Goal: Task Accomplishment & Management: Use online tool/utility

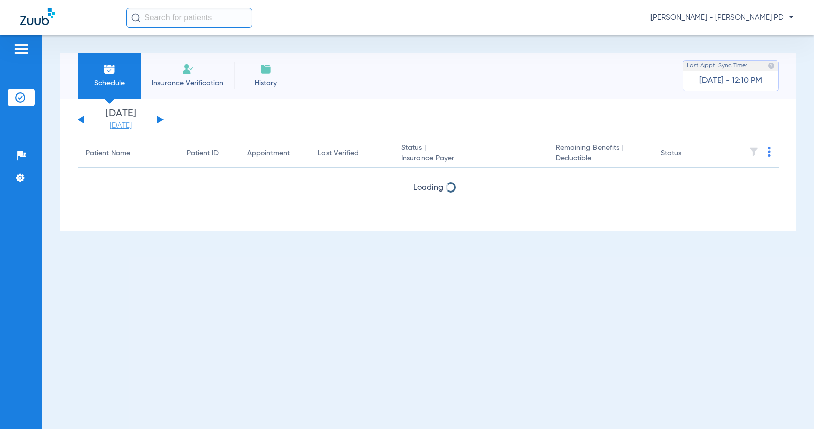
click at [121, 128] on link "[DATE]" at bounding box center [120, 126] width 61 height 10
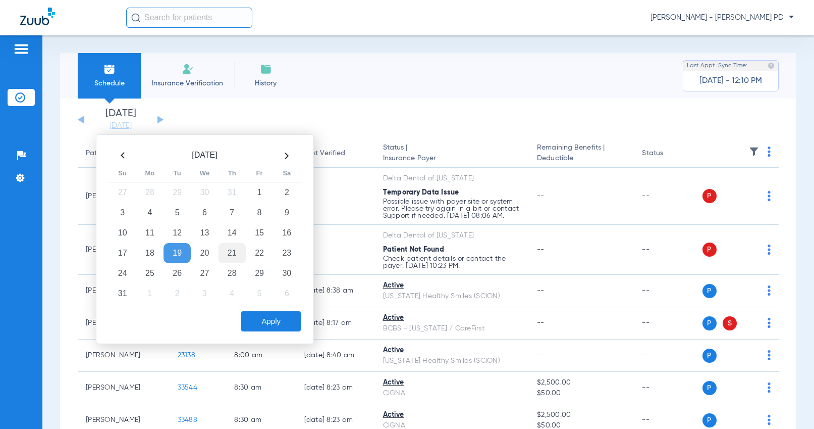
click at [228, 250] on td "21" at bounding box center [232, 253] width 27 height 20
click at [263, 323] on button "Apply" at bounding box center [271, 321] width 60 height 20
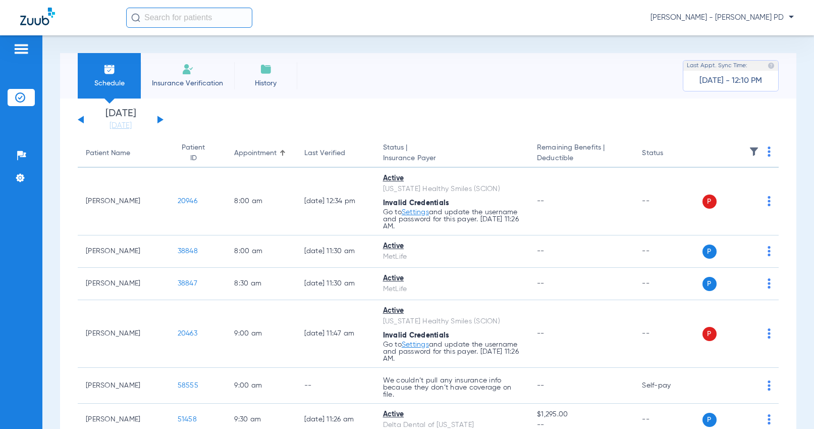
click at [757, 152] on th at bounding box center [741, 153] width 77 height 28
click at [768, 152] on img at bounding box center [769, 151] width 3 height 10
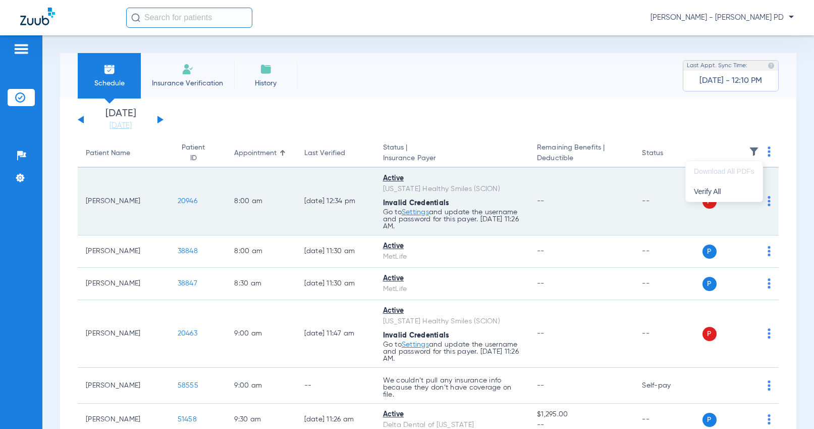
click at [722, 185] on button "Verify All" at bounding box center [724, 191] width 77 height 20
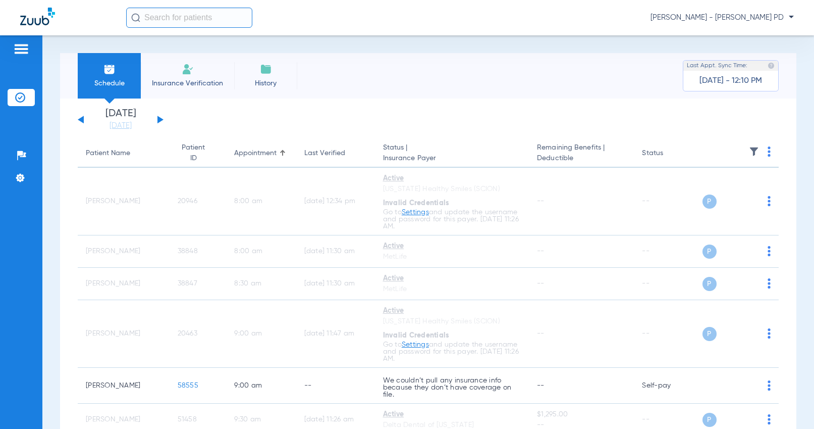
click at [771, 138] on div "[DATE] [DATE] [DATE] [DATE] [DATE] [DATE] [DATE] [DATE] [DATE] [DATE] [DATE] [D…" at bounding box center [428, 435] width 736 height 675
click at [768, 151] on img at bounding box center [769, 151] width 3 height 10
click at [727, 191] on span "Verify All" at bounding box center [724, 191] width 61 height 7
click at [740, 14] on span "[PERSON_NAME] - [PERSON_NAME] PD" at bounding box center [722, 18] width 143 height 10
click at [736, 59] on span "Log out" at bounding box center [756, 55] width 57 height 7
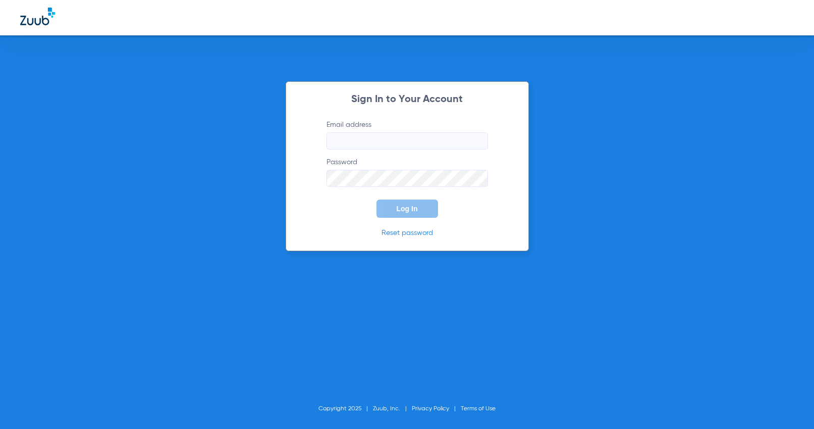
type input "[EMAIL_ADDRESS][DOMAIN_NAME]"
click at [401, 198] on form "Email address [EMAIL_ADDRESS][DOMAIN_NAME] Password Log In" at bounding box center [407, 169] width 192 height 98
click at [401, 200] on button "Log In" at bounding box center [408, 208] width 62 height 18
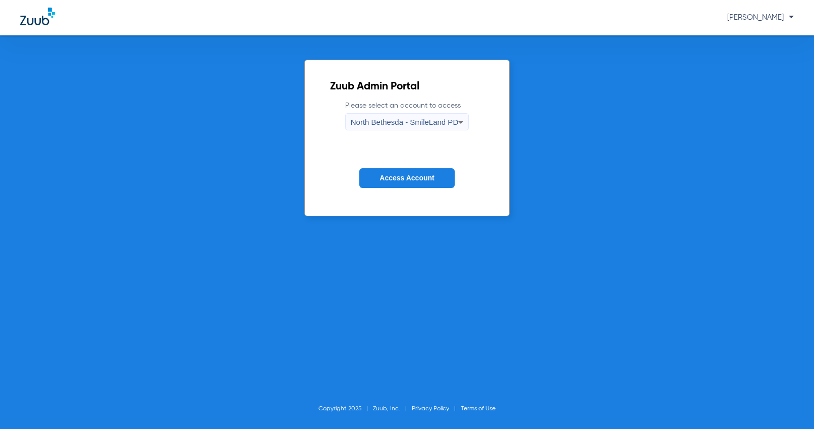
click at [385, 123] on span "North Bethesda - SmileLand PD" at bounding box center [405, 122] width 108 height 9
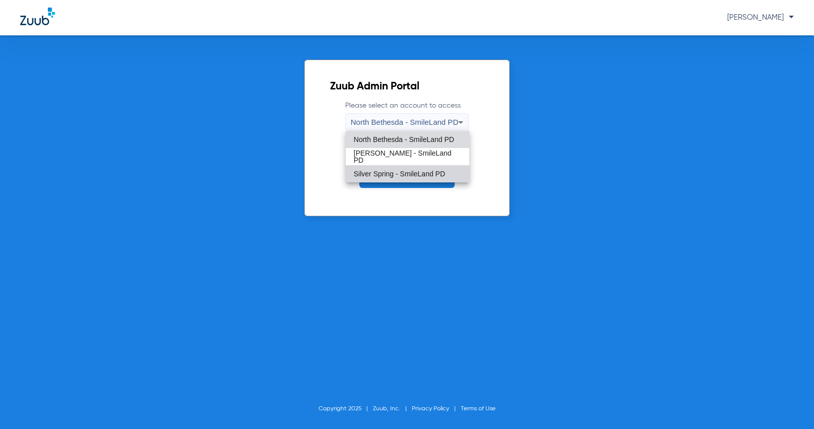
click at [390, 179] on mat-option "Silver Spring - SmileLand PD" at bounding box center [408, 173] width 124 height 17
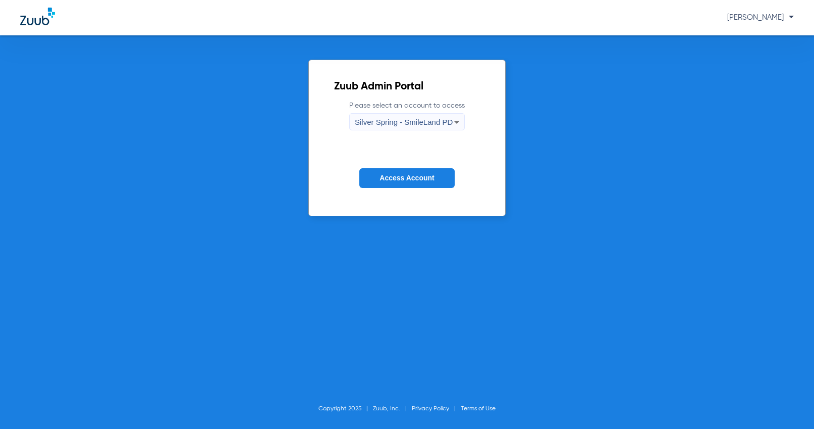
click at [389, 178] on span "Access Account" at bounding box center [407, 178] width 55 height 8
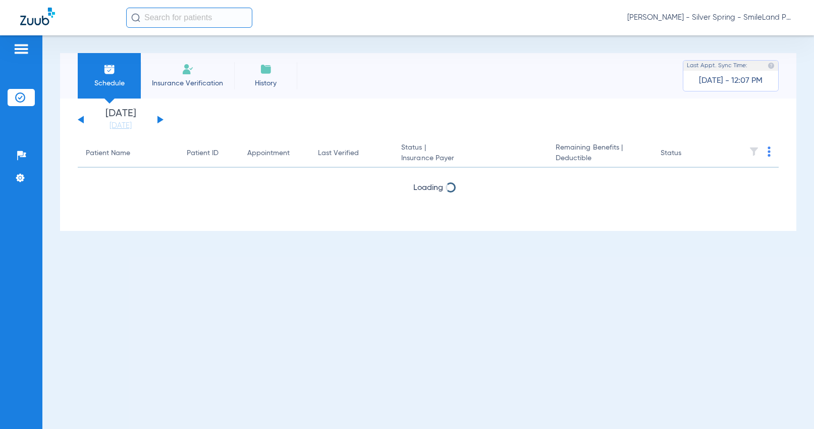
click at [120, 125] on link "[DATE]" at bounding box center [120, 126] width 61 height 10
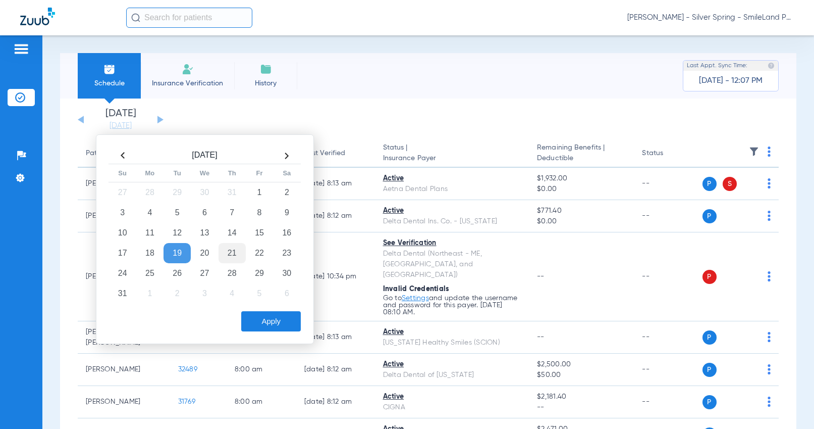
click at [234, 248] on td "21" at bounding box center [232, 253] width 27 height 20
click at [269, 319] on button "Apply" at bounding box center [271, 321] width 60 height 20
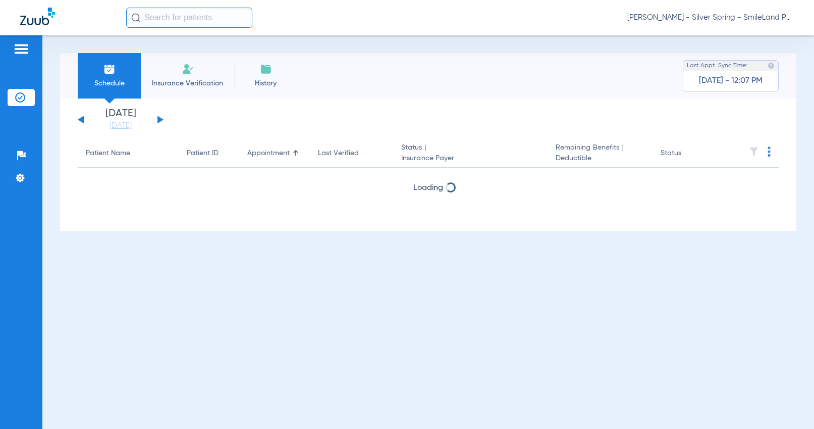
click at [770, 148] on img at bounding box center [769, 151] width 3 height 10
click at [740, 190] on span "Verify All" at bounding box center [732, 191] width 61 height 7
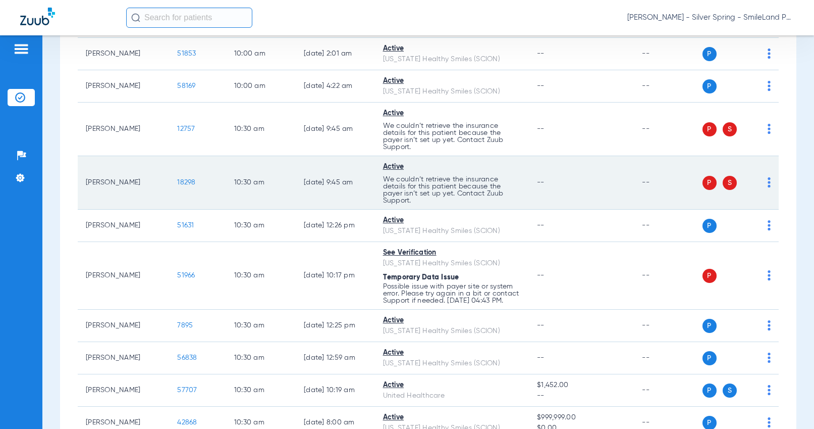
scroll to position [2423, 0]
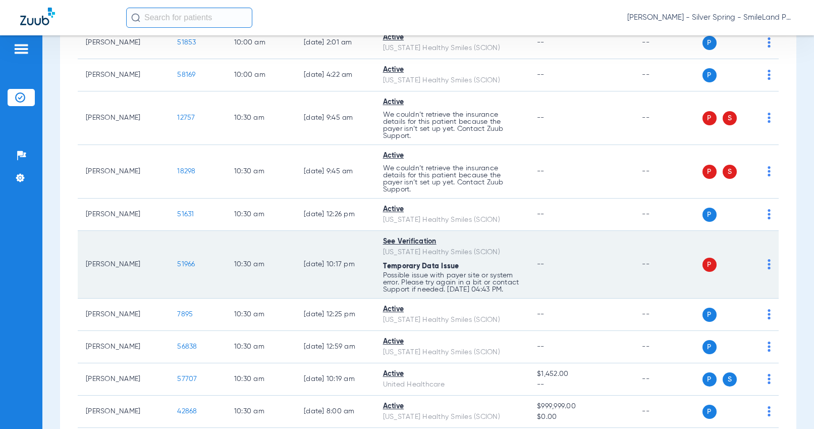
click at [187, 260] on span "51966" at bounding box center [186, 263] width 18 height 7
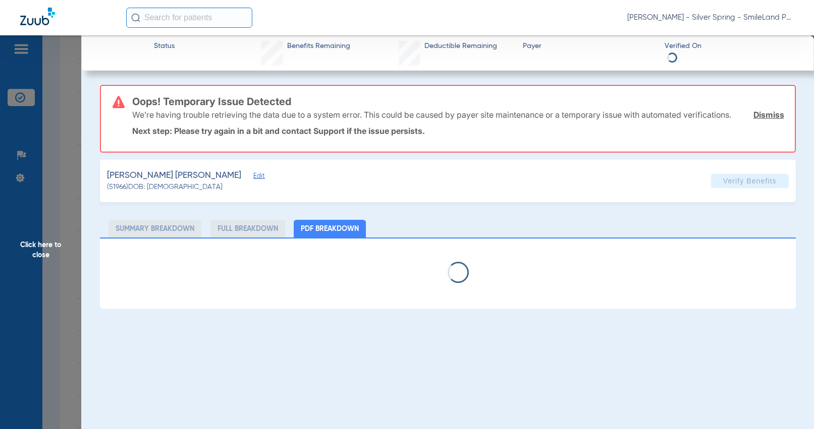
click at [63, 184] on span "Click here to close" at bounding box center [40, 249] width 81 height 429
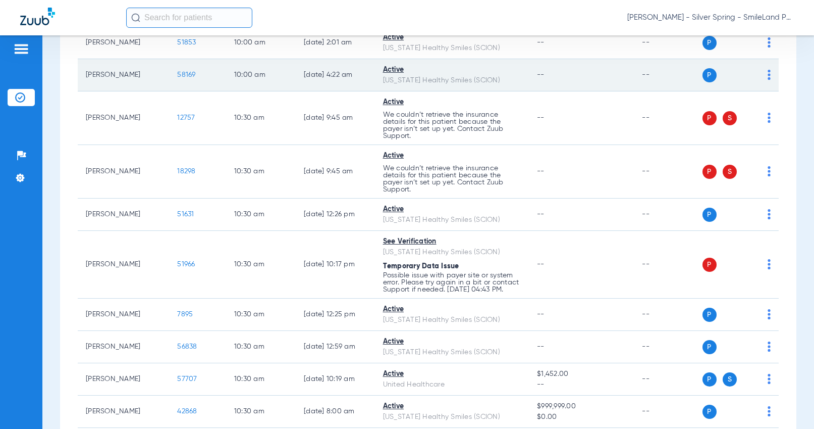
click at [186, 71] on span "58169" at bounding box center [186, 74] width 18 height 7
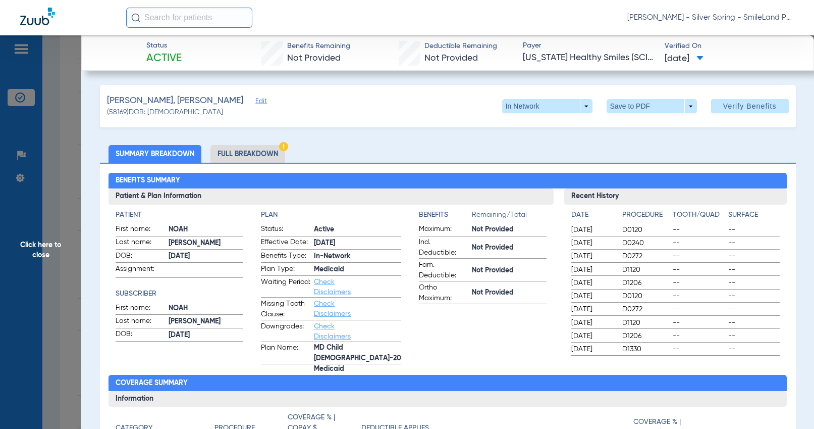
click at [55, 154] on span "Click here to close" at bounding box center [40, 249] width 81 height 429
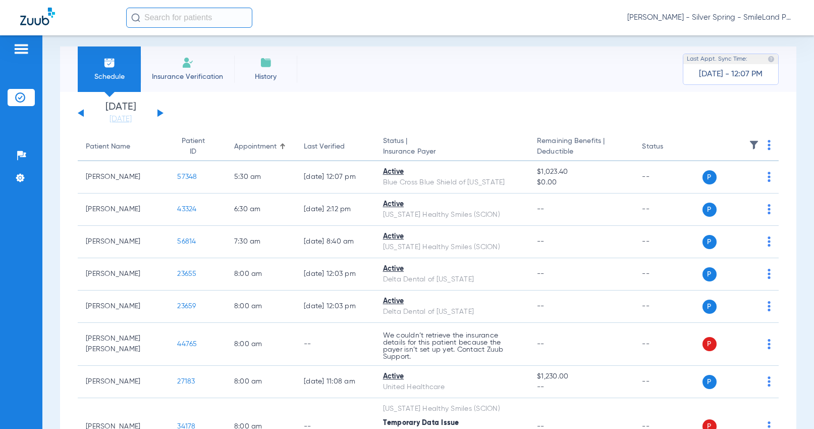
scroll to position [0, 0]
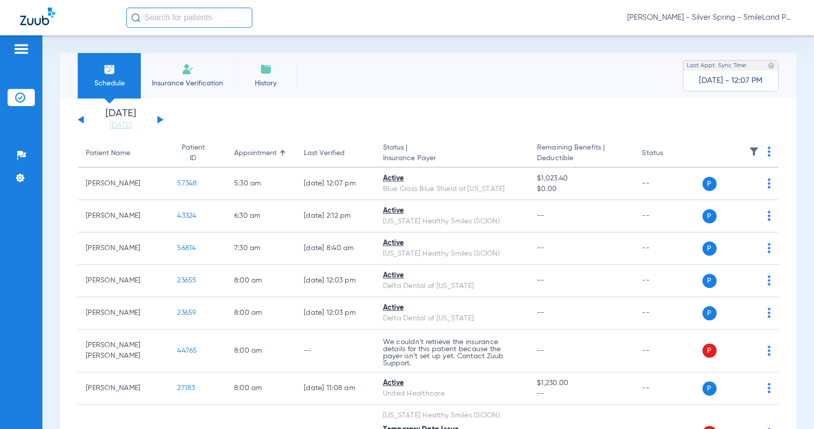
click at [768, 151] on img at bounding box center [769, 151] width 3 height 10
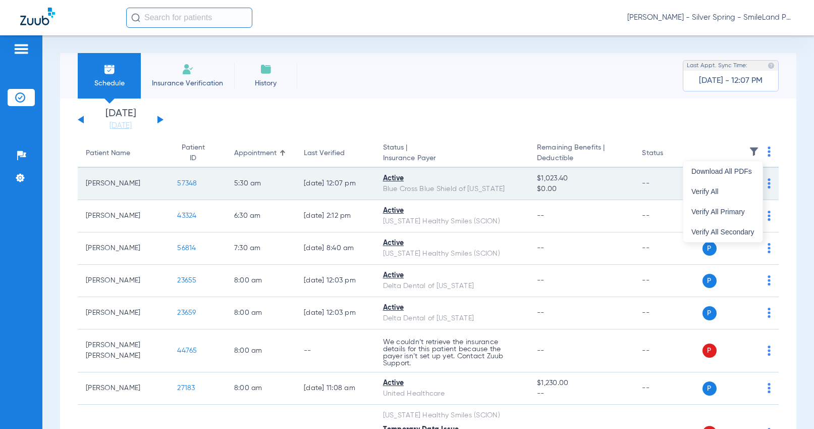
click at [728, 188] on span "Verify All" at bounding box center [722, 191] width 63 height 7
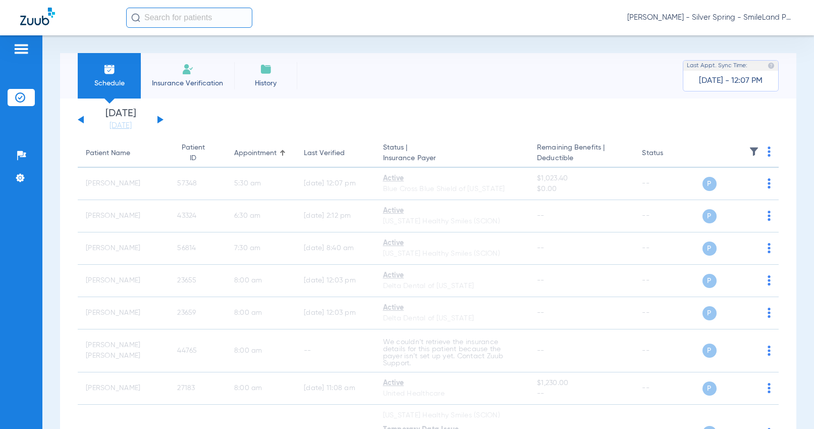
click at [768, 152] on img at bounding box center [769, 151] width 3 height 10
click at [725, 191] on span "Verify All" at bounding box center [722, 191] width 63 height 7
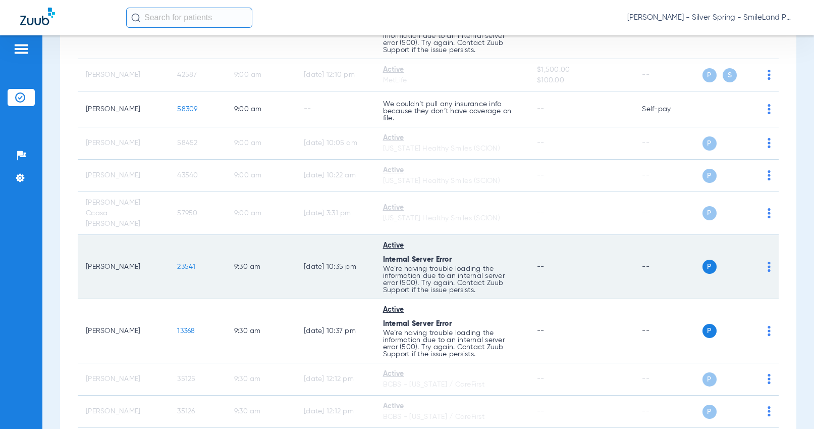
scroll to position [1363, 0]
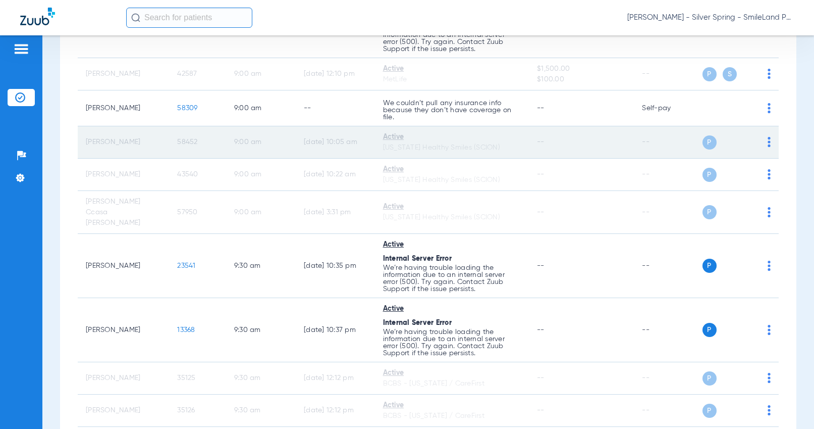
click at [235, 140] on td "9:00 AM" at bounding box center [261, 142] width 70 height 32
click at [189, 146] on td "58452" at bounding box center [197, 142] width 57 height 32
click at [190, 144] on span "58452" at bounding box center [187, 141] width 20 height 7
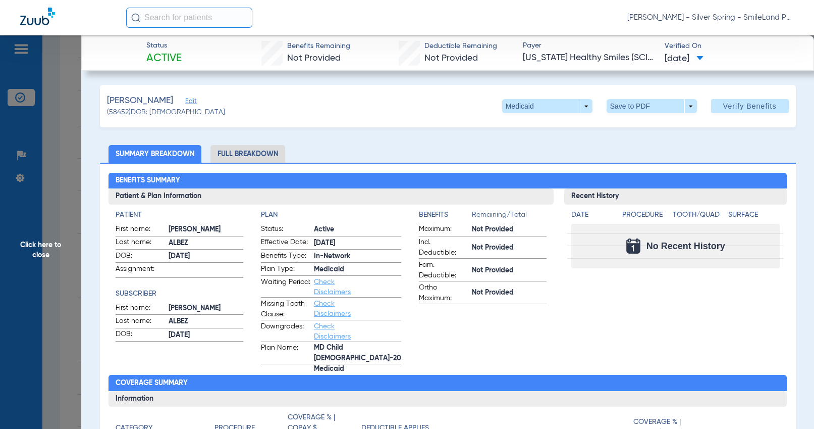
click at [33, 186] on span "Click here to close" at bounding box center [40, 249] width 81 height 429
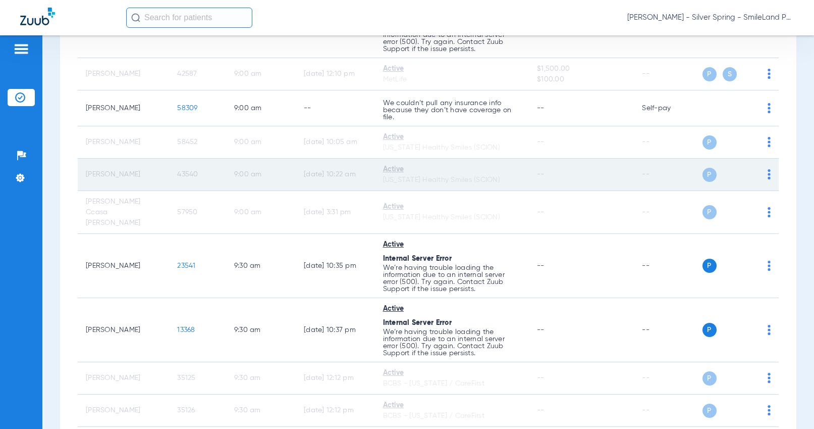
click at [174, 173] on td "43540" at bounding box center [197, 174] width 57 height 32
click at [179, 173] on span "43540" at bounding box center [187, 174] width 21 height 7
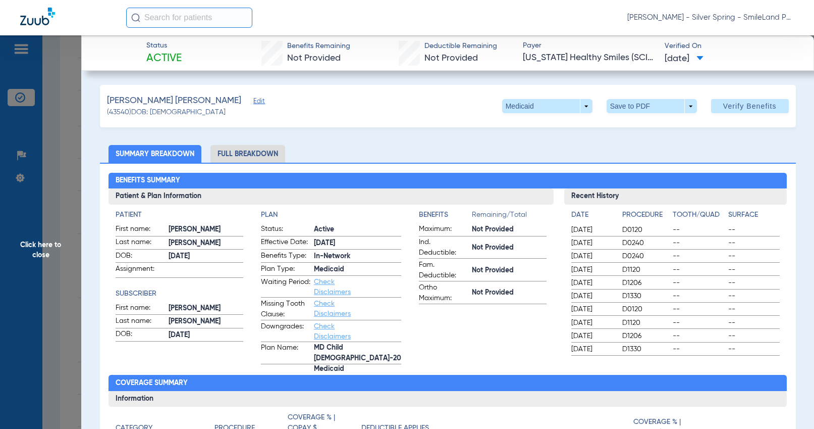
click at [76, 201] on span "Click here to close" at bounding box center [40, 249] width 81 height 429
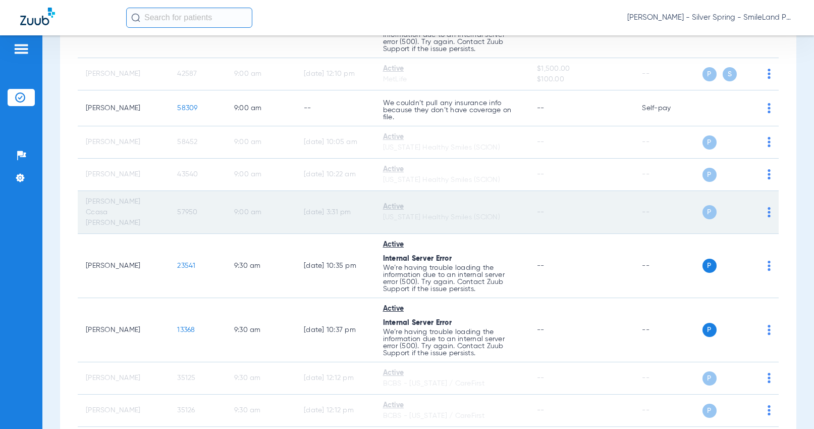
click at [183, 208] on span "57950" at bounding box center [187, 211] width 20 height 7
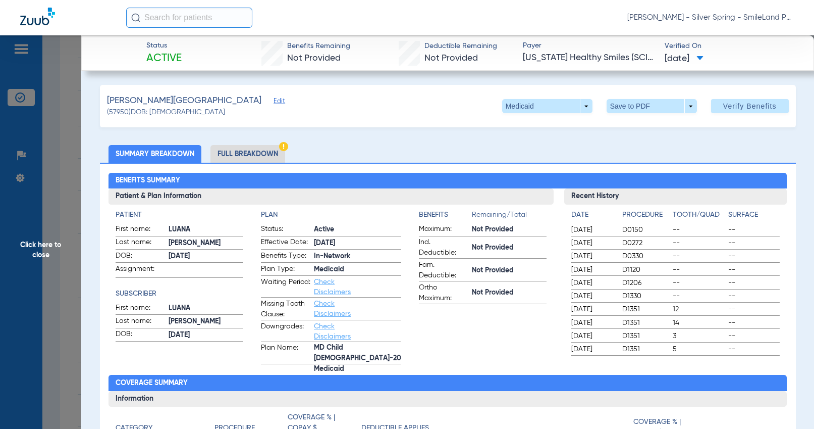
click at [75, 214] on span "Click here to close" at bounding box center [40, 249] width 81 height 429
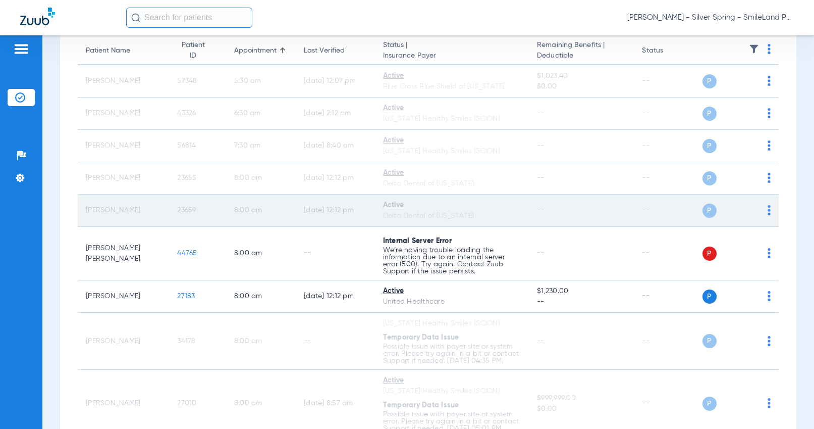
scroll to position [0, 0]
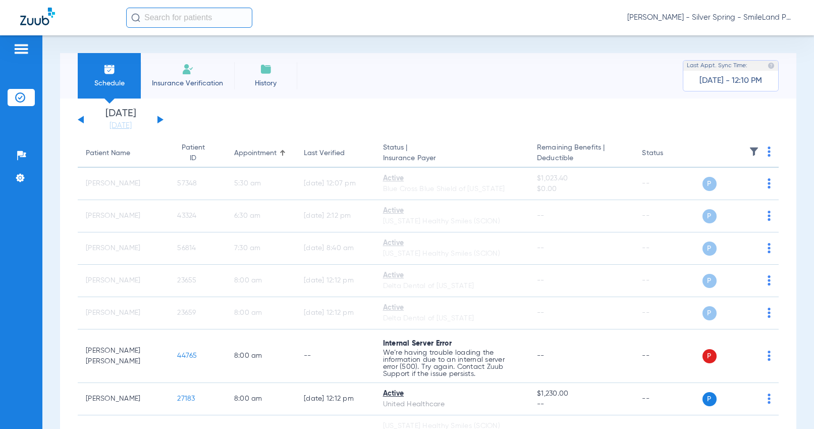
click at [768, 151] on img at bounding box center [769, 151] width 3 height 10
click at [730, 186] on button "Verify All" at bounding box center [722, 191] width 79 height 20
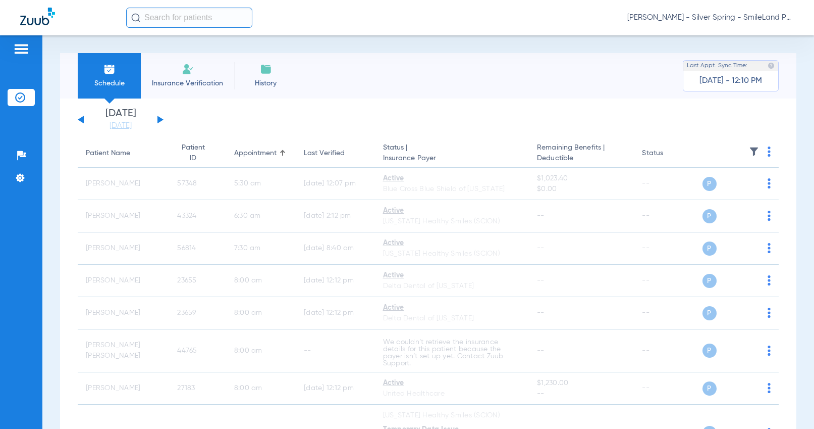
scroll to position [101, 0]
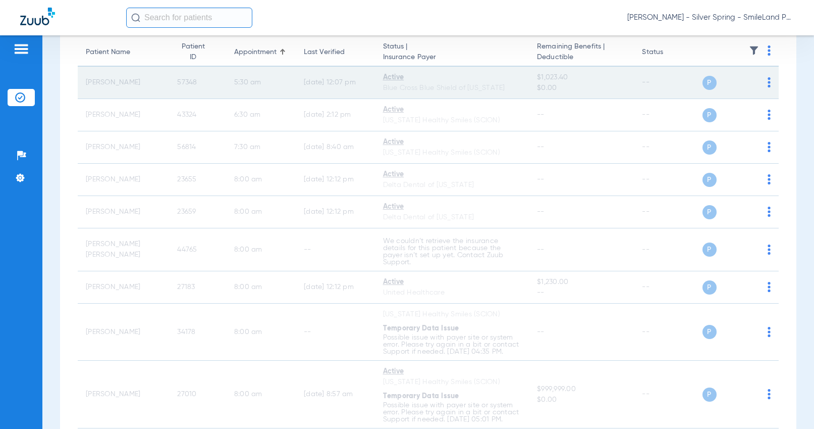
click at [795, 186] on div "Schedule Insurance Verification History Last Appt. Sync Time: [DATE] - 12:10 PM…" at bounding box center [428, 231] width 772 height 393
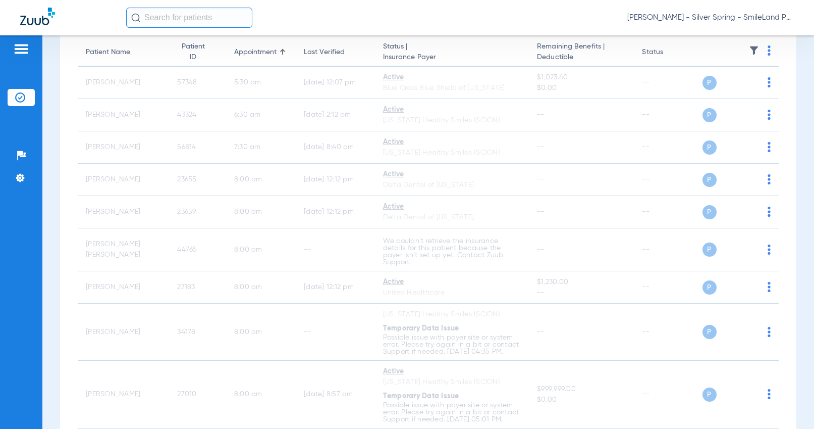
click at [768, 53] on img at bounding box center [769, 50] width 3 height 10
click at [730, 91] on span "Verify All" at bounding box center [722, 90] width 63 height 7
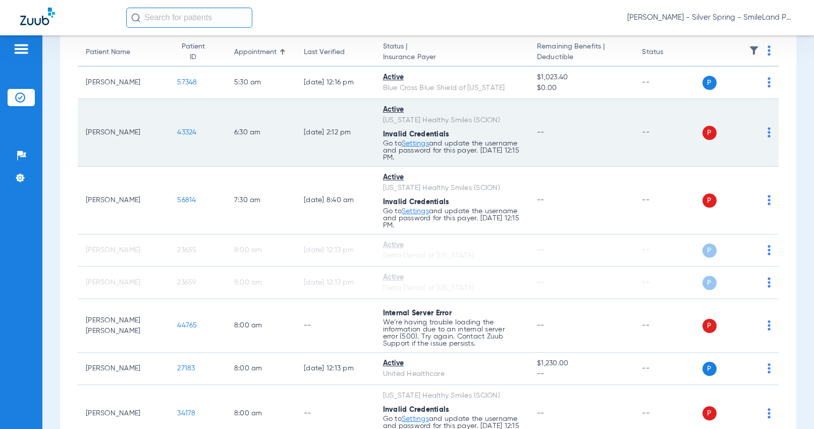
drag, startPoint x: 735, startPoint y: 180, endPoint x: 542, endPoint y: 154, distance: 195.0
click at [735, 180] on td "P S" at bounding box center [741, 201] width 77 height 68
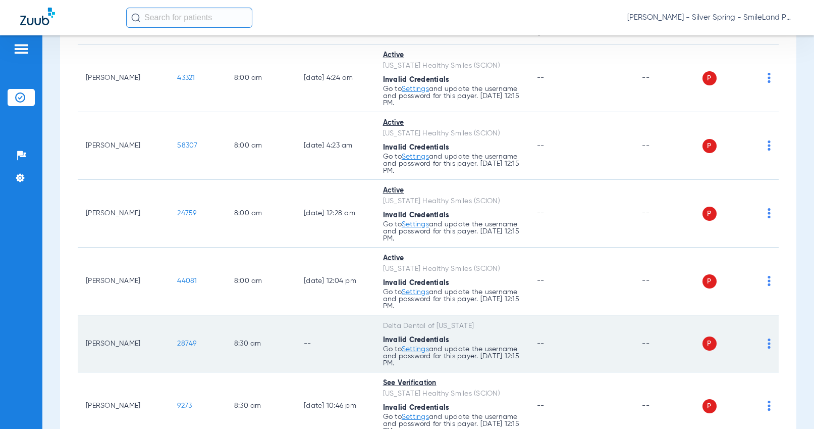
scroll to position [858, 0]
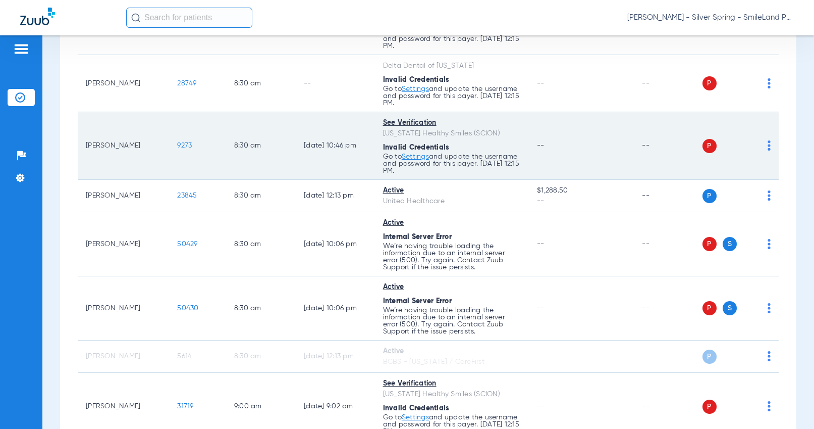
click at [180, 139] on td "9273" at bounding box center [197, 146] width 57 height 68
click at [185, 144] on span "9273" at bounding box center [184, 145] width 15 height 7
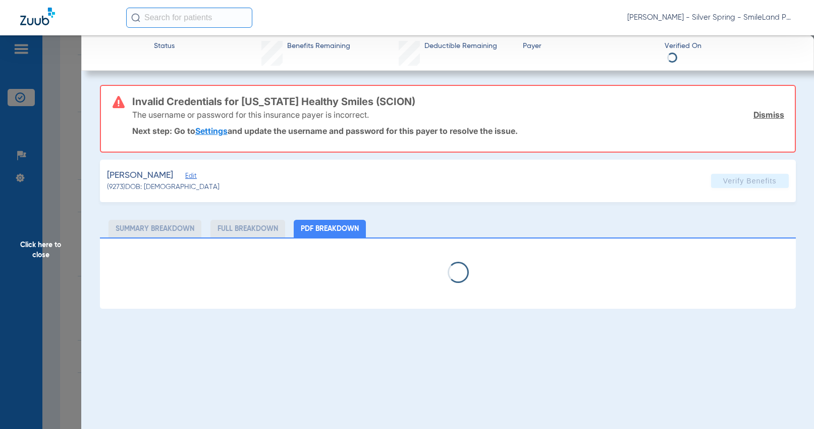
click at [56, 167] on span "Click here to close" at bounding box center [40, 249] width 81 height 429
